Goal: Complete application form

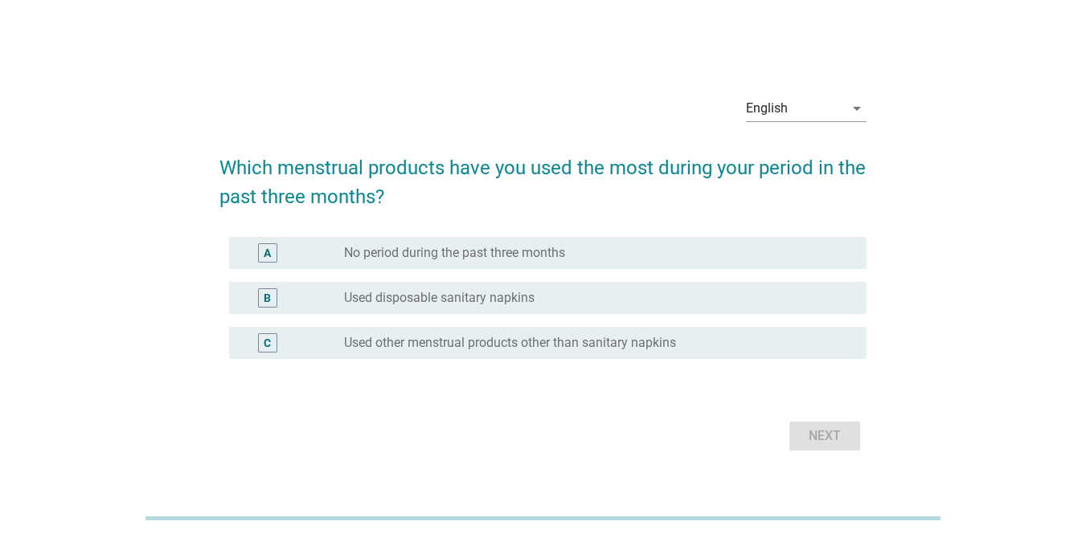
click at [530, 293] on label "Used disposable sanitary napkins" at bounding box center [439, 298] width 190 height 16
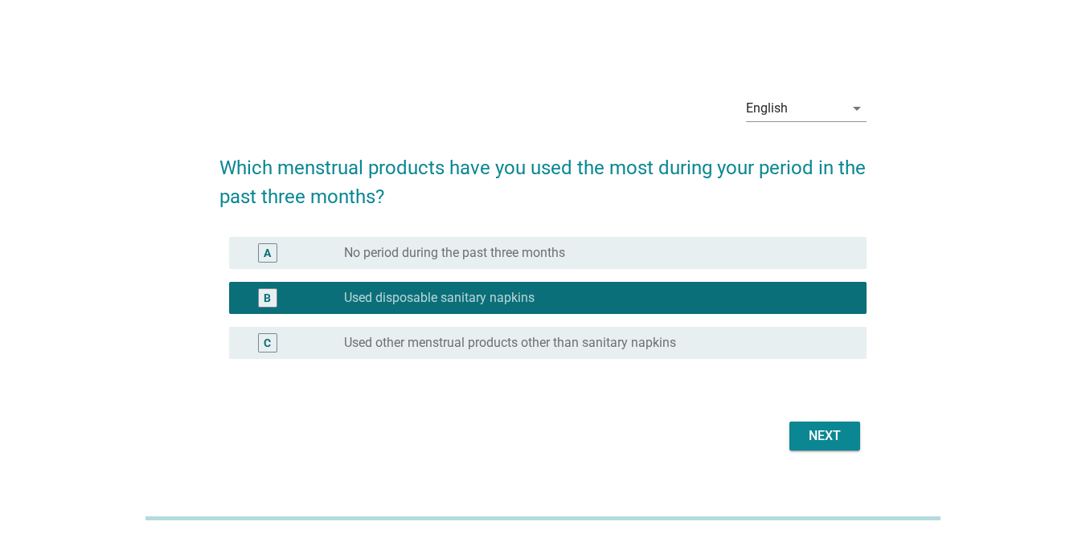
click at [801, 110] on div "English" at bounding box center [795, 109] width 98 height 26
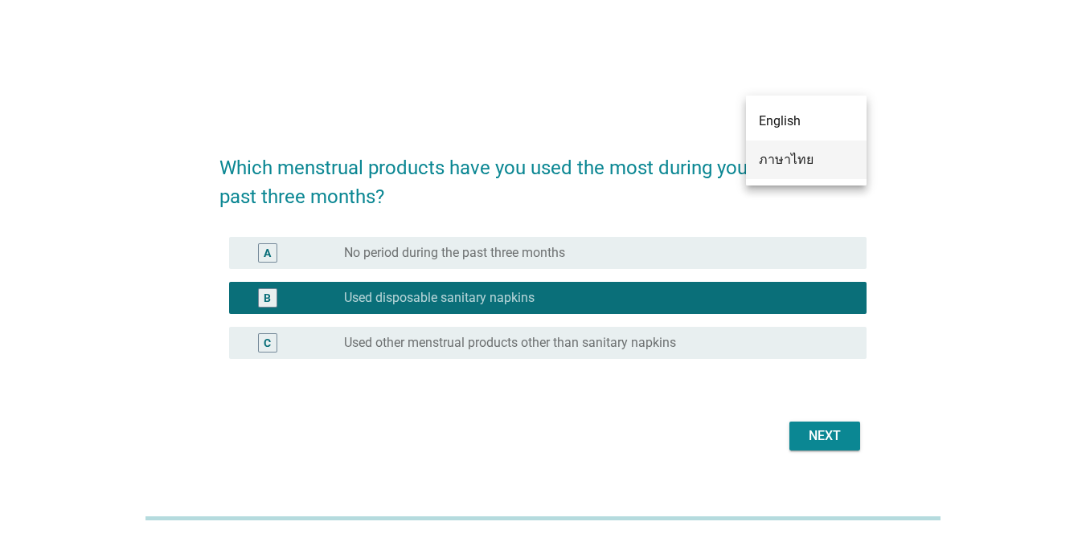
click at [803, 158] on div "ภาษาไทย" at bounding box center [806, 159] width 95 height 19
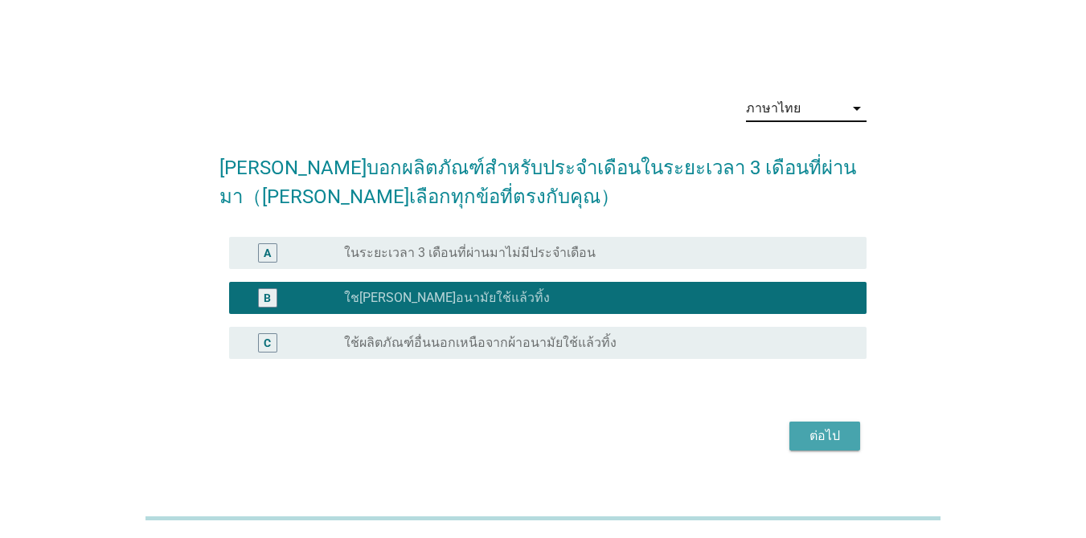
click at [814, 440] on div "ต่อไป" at bounding box center [824, 436] width 45 height 19
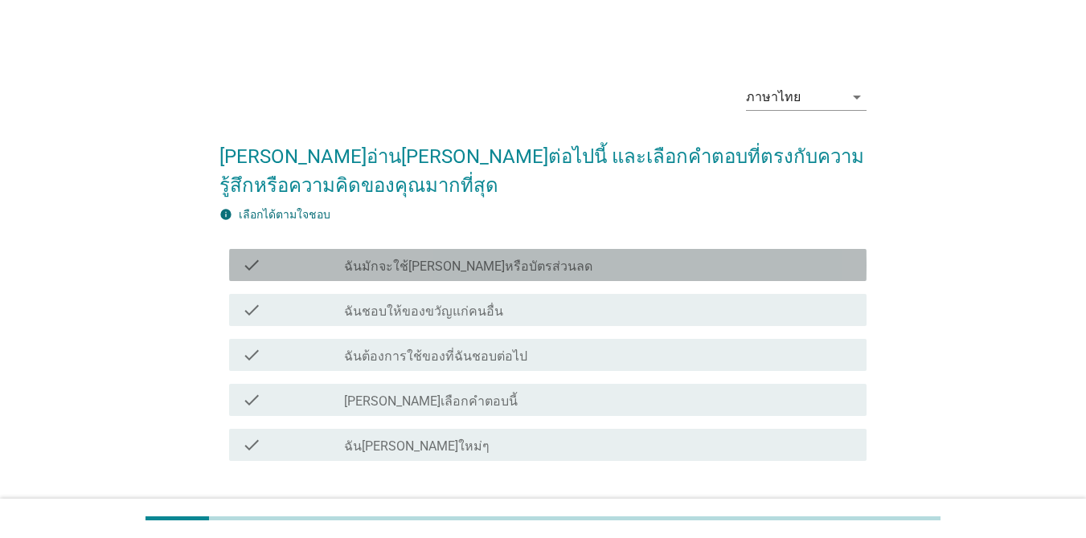
click at [566, 273] on div "check_box_outline_blank ฉันมักจะใช้คูปองหรือบัตรส่วนลด" at bounding box center [598, 265] width 509 height 19
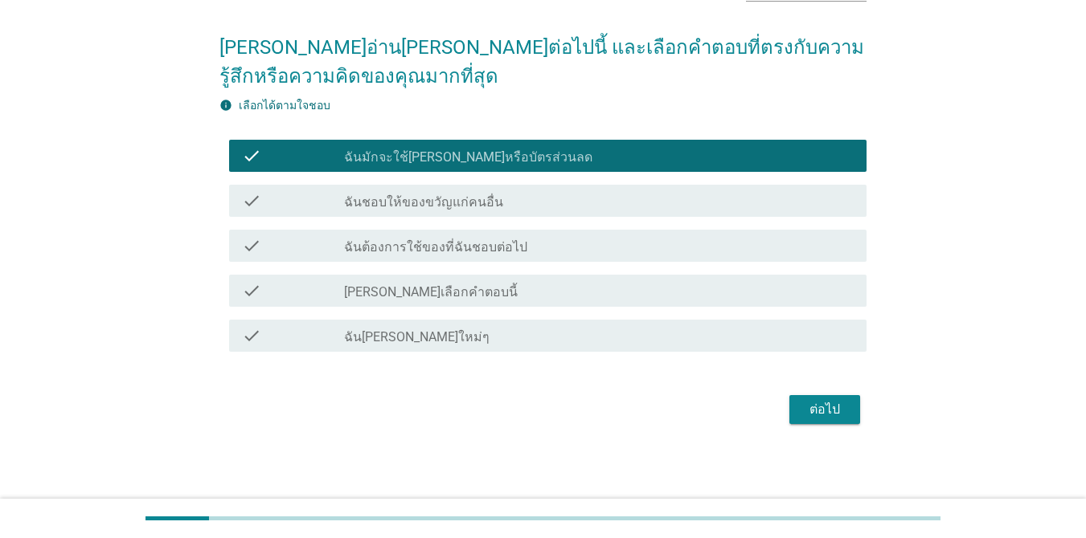
scroll to position [110, 0]
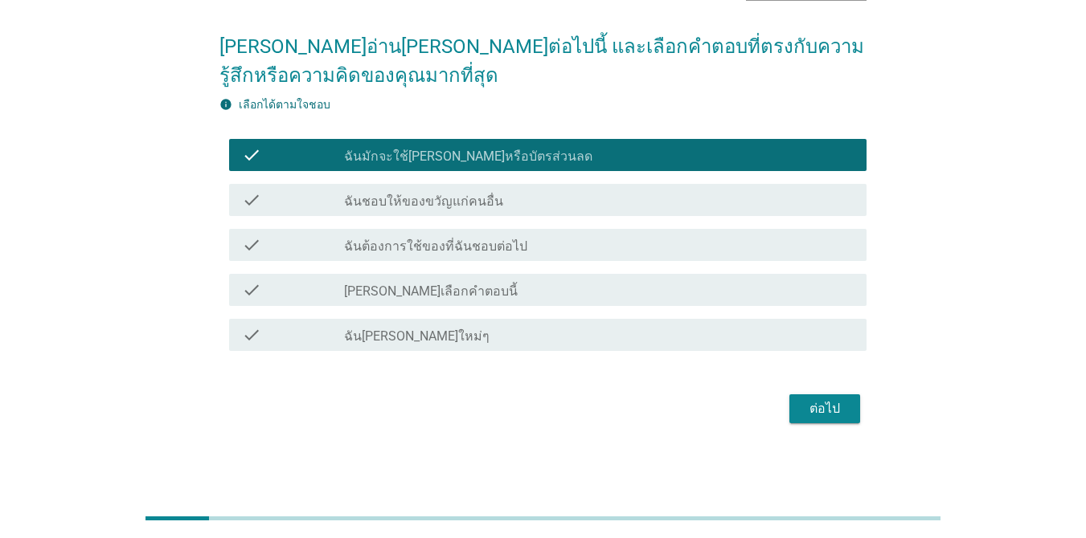
click at [815, 406] on div "ต่อไป" at bounding box center [824, 408] width 45 height 19
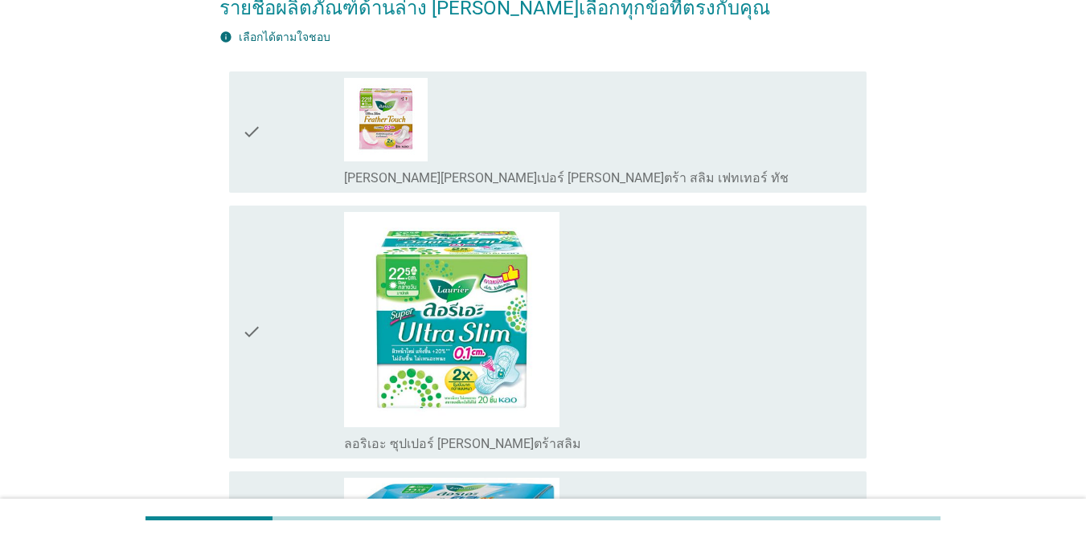
scroll to position [428, 0]
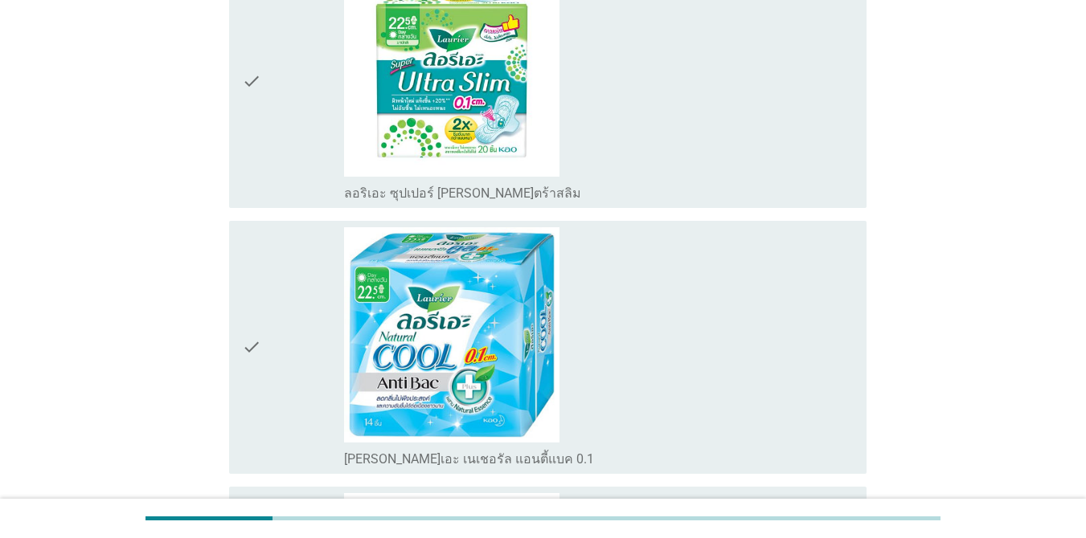
click at [619, 288] on div "check_box_outline_blank ลอรีเอะ เนเชอรัล แอนตี้แบค 0.1" at bounding box center [598, 347] width 509 height 240
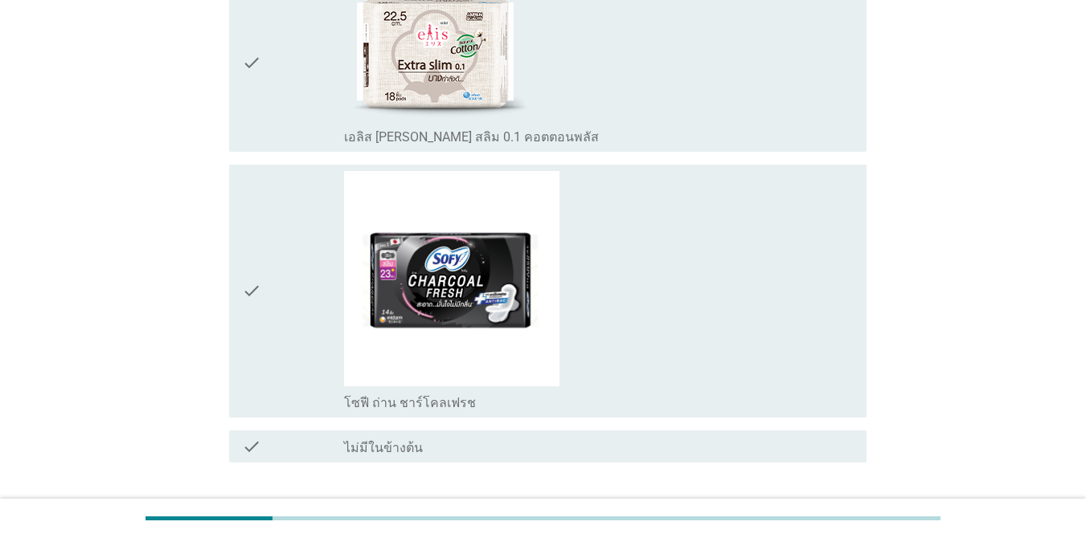
scroll to position [2312, 0]
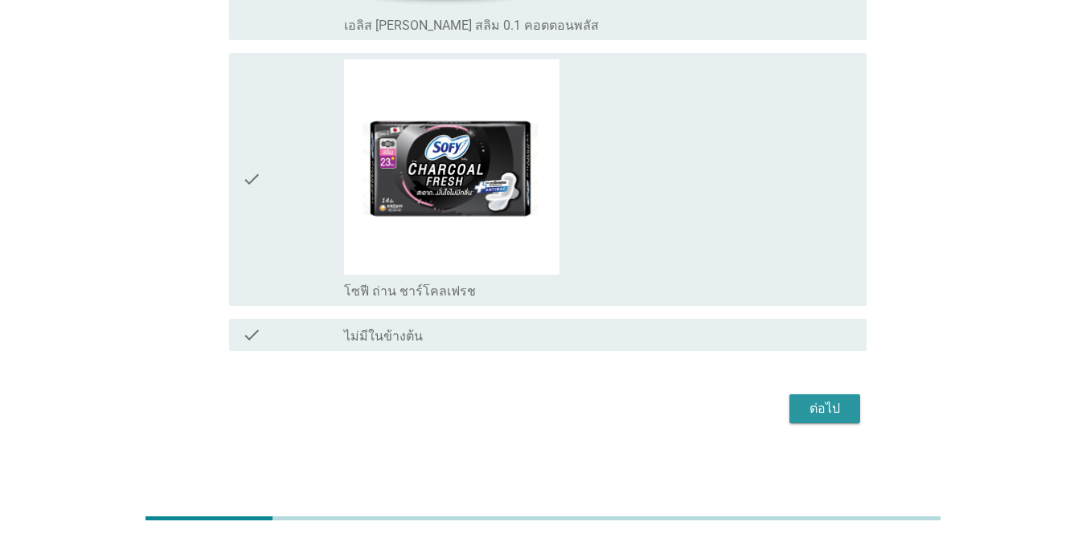
click at [817, 406] on div "ต่อไป" at bounding box center [824, 408] width 45 height 19
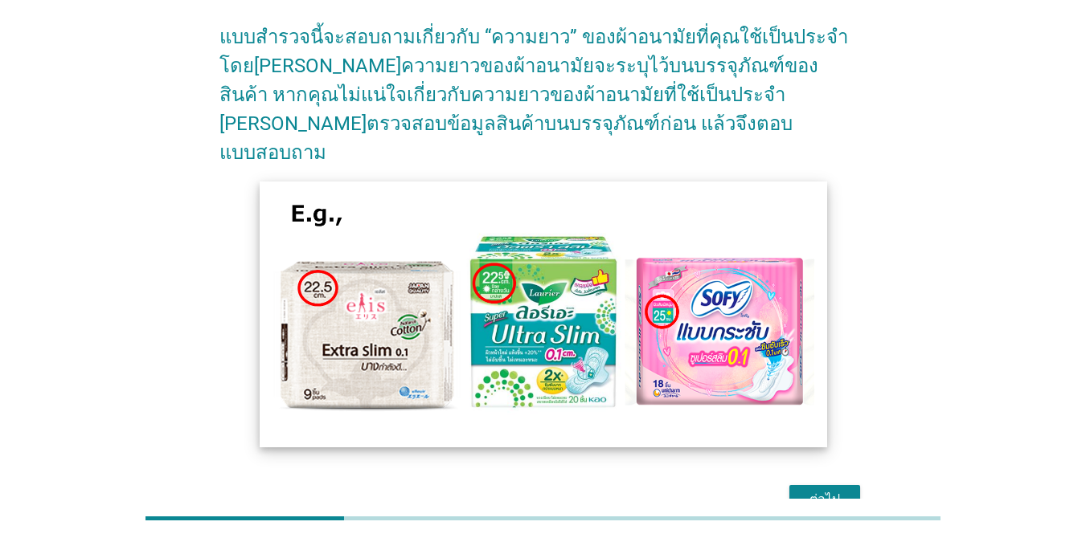
scroll to position [182, 0]
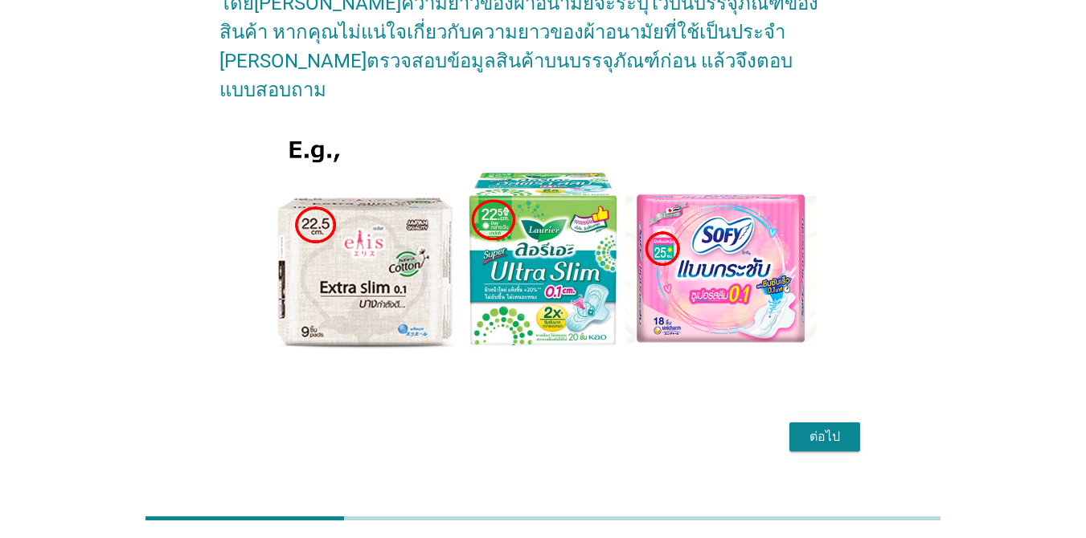
click at [832, 427] on div "ต่อไป" at bounding box center [824, 436] width 45 height 19
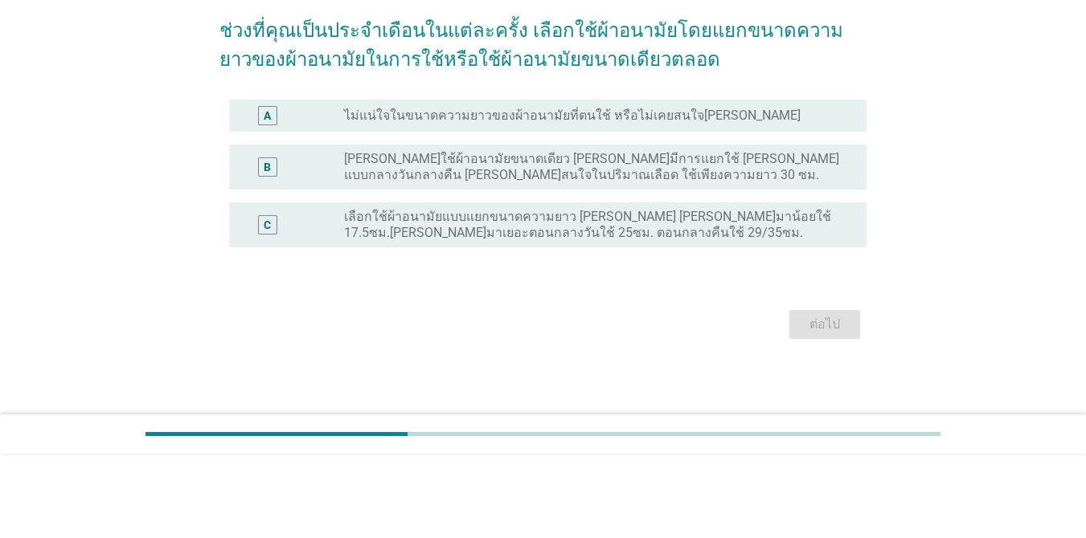
scroll to position [0, 0]
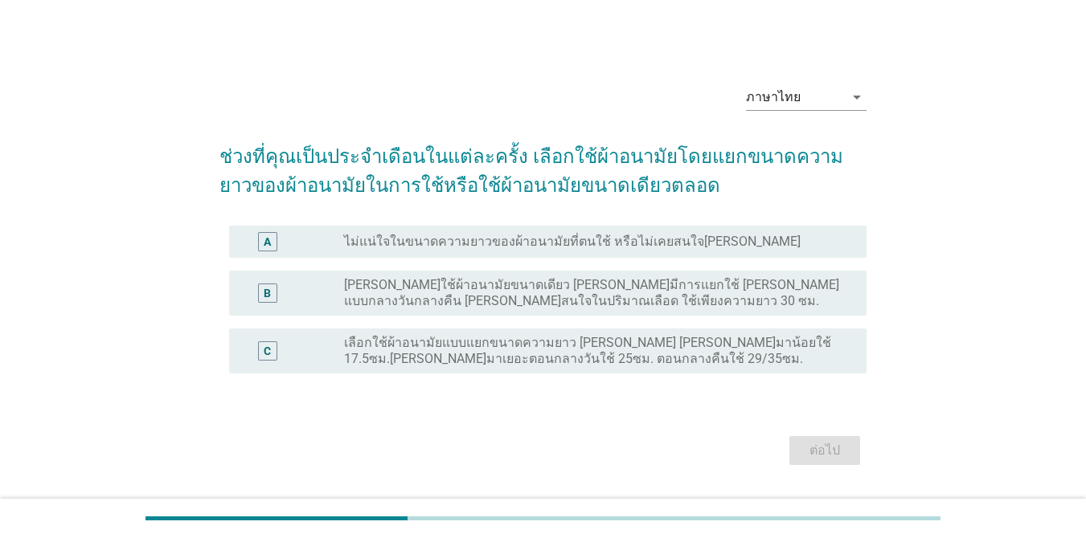
click at [552, 298] on label "ปกติใช้ผ้าอนามัยขนาดเดียว ไม่ได้มีการแยกใช้ เช่น แบบกลางวันกลางคืน ไม่ได้สนใจใน…" at bounding box center [592, 293] width 497 height 32
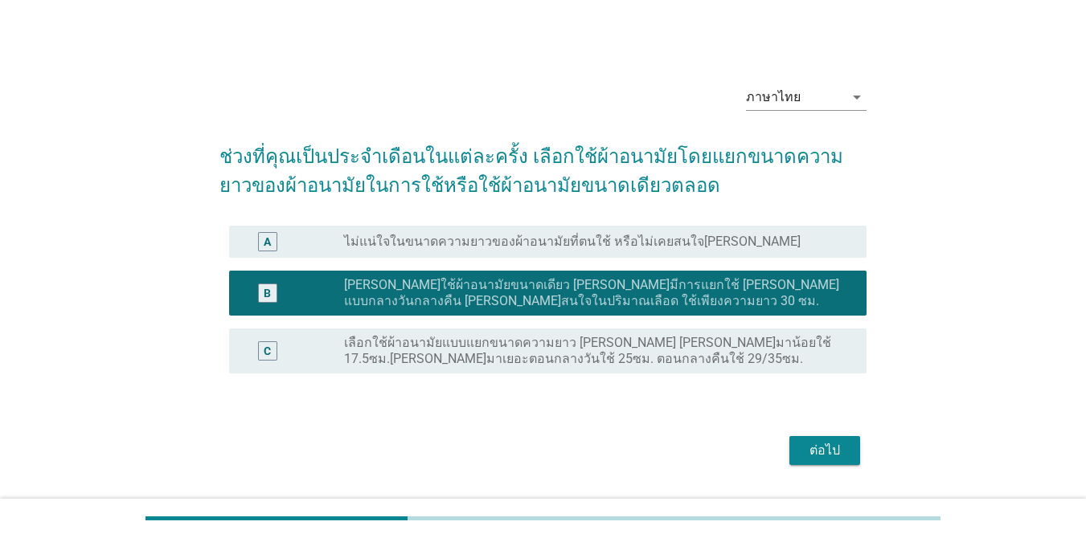
click at [839, 444] on div "ต่อไป" at bounding box center [824, 450] width 45 height 19
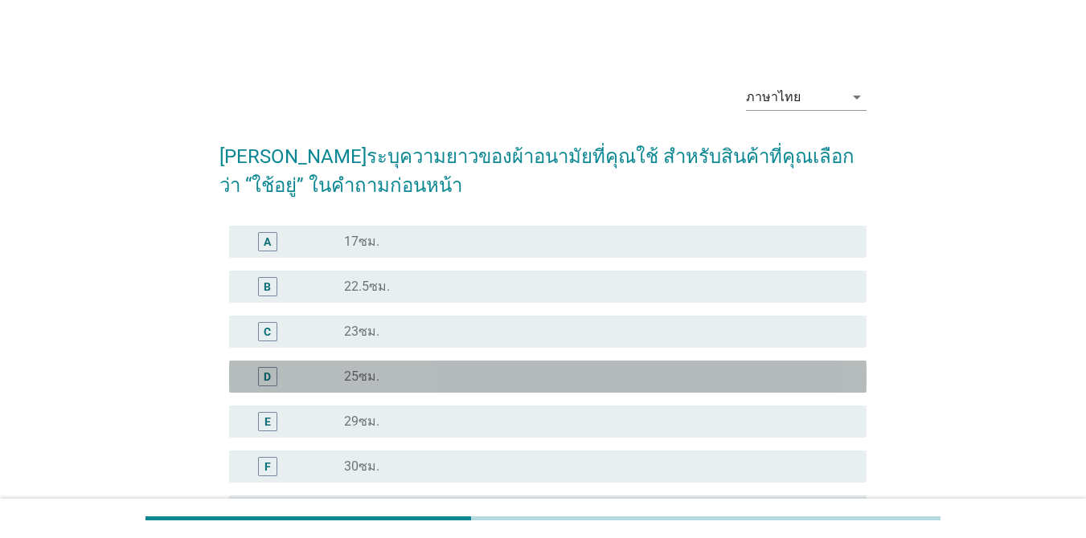
click at [405, 378] on div "radio_button_unchecked 25ซม." at bounding box center [592, 377] width 497 height 16
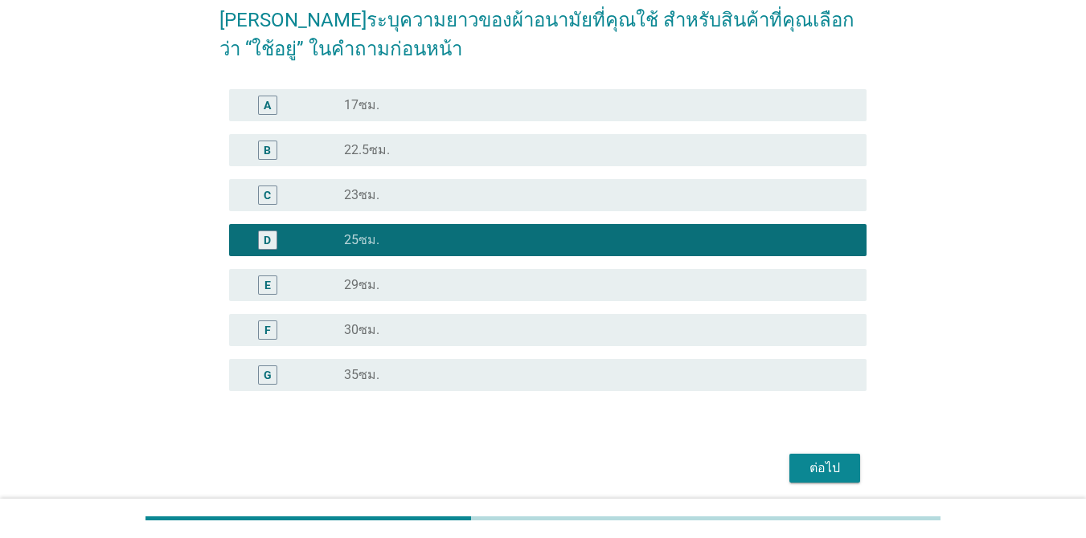
scroll to position [196, 0]
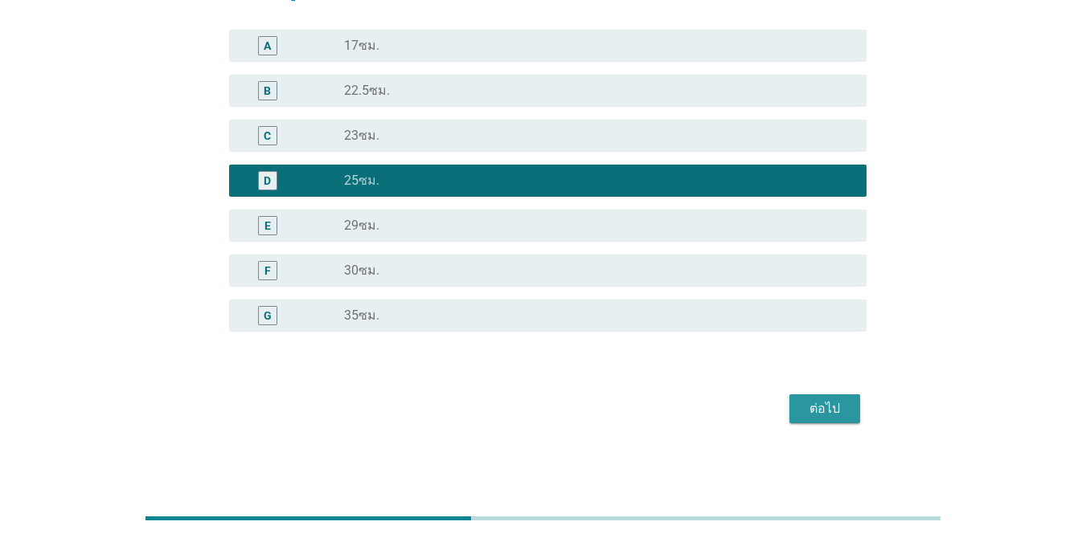
click at [824, 411] on div "ต่อไป" at bounding box center [824, 408] width 45 height 19
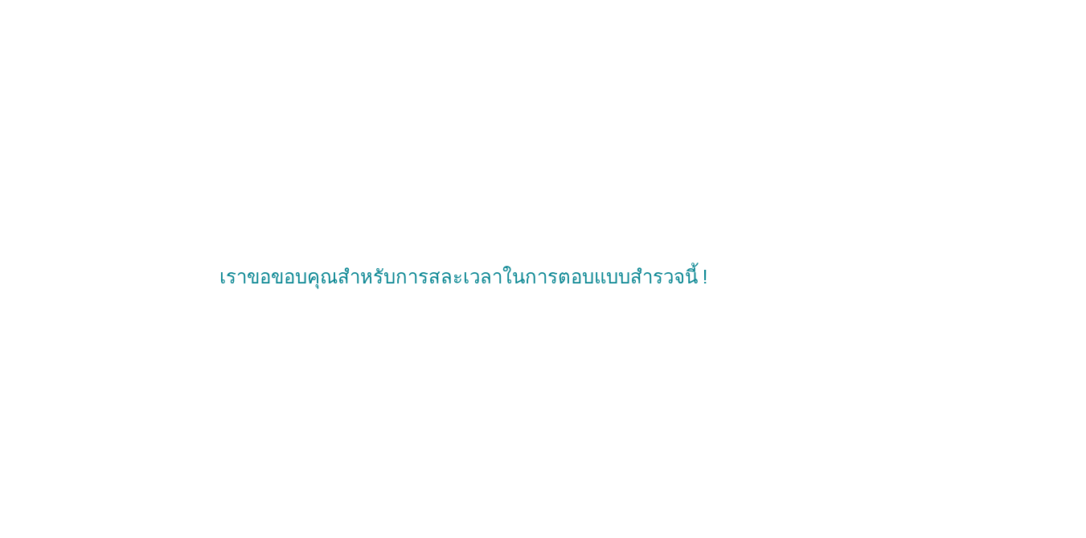
scroll to position [0, 0]
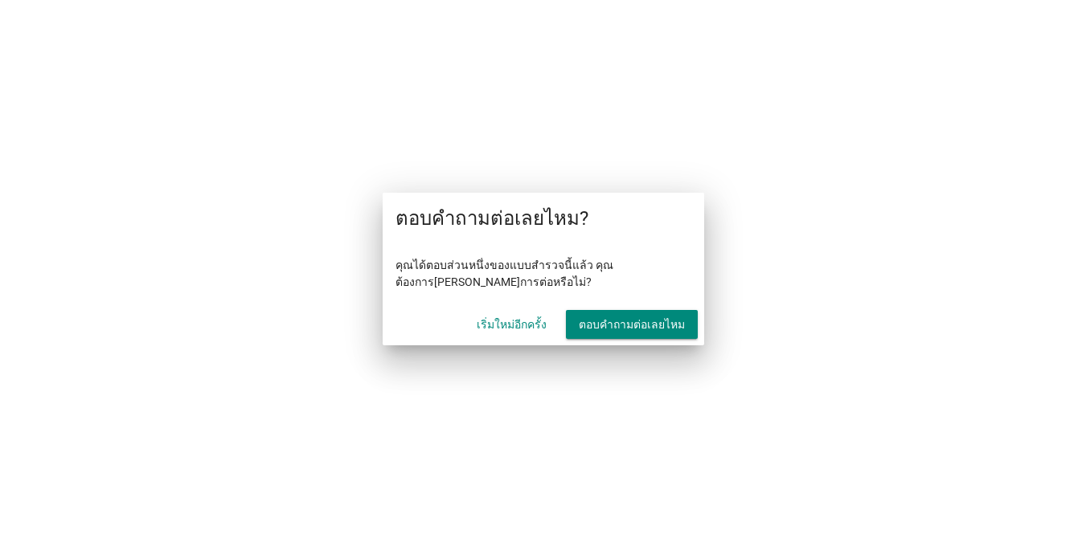
click at [635, 334] on button "ตอบคำถามต่อเลยไหม" at bounding box center [632, 324] width 132 height 29
